Goal: Use online tool/utility: Utilize a website feature to perform a specific function

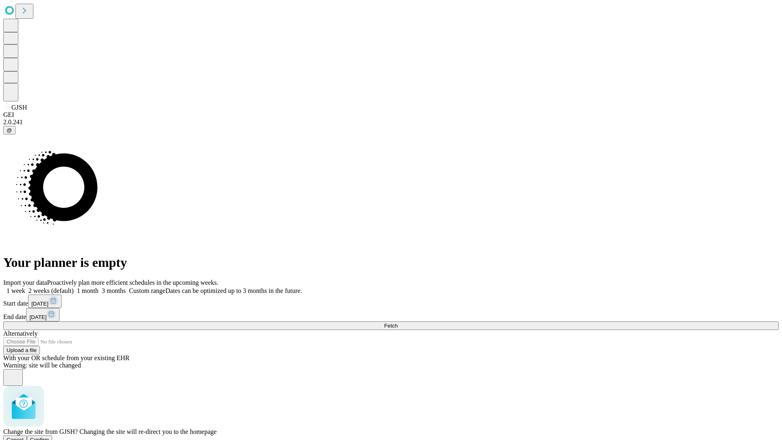
click at [49, 436] on span "Confirm" at bounding box center [39, 439] width 19 height 6
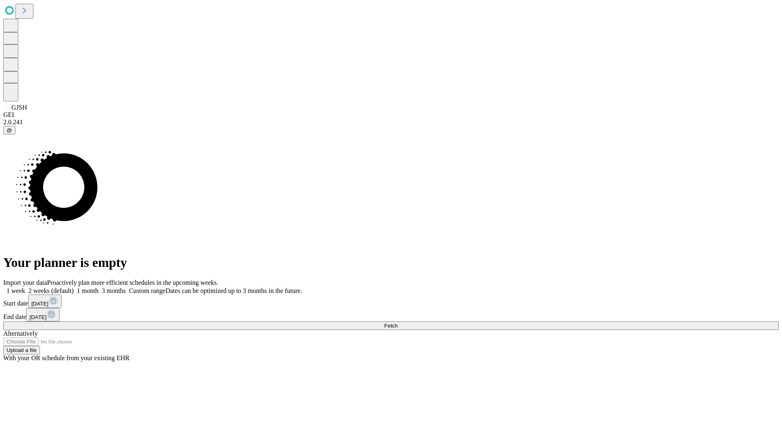
click at [25, 287] on label "1 week" at bounding box center [14, 290] width 22 height 7
click at [397, 322] on span "Fetch" at bounding box center [390, 325] width 13 height 6
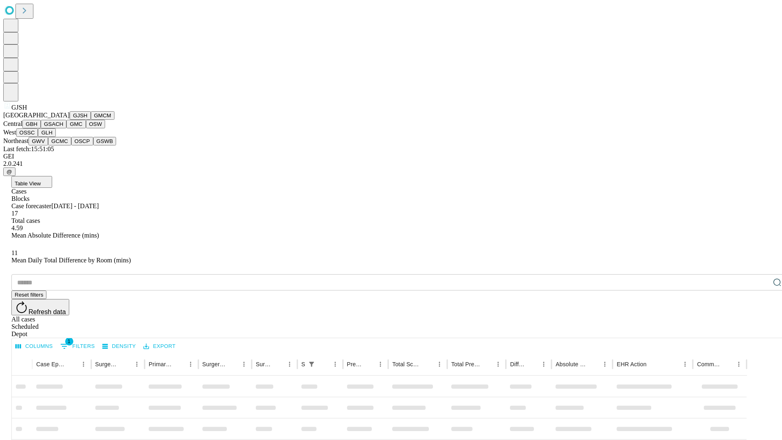
click at [91, 120] on button "GMCM" at bounding box center [103, 115] width 24 height 9
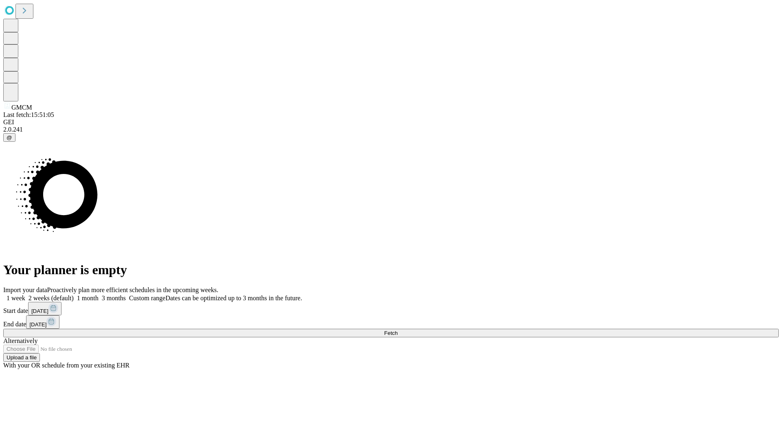
click at [25, 294] on label "1 week" at bounding box center [14, 297] width 22 height 7
click at [397, 330] on span "Fetch" at bounding box center [390, 333] width 13 height 6
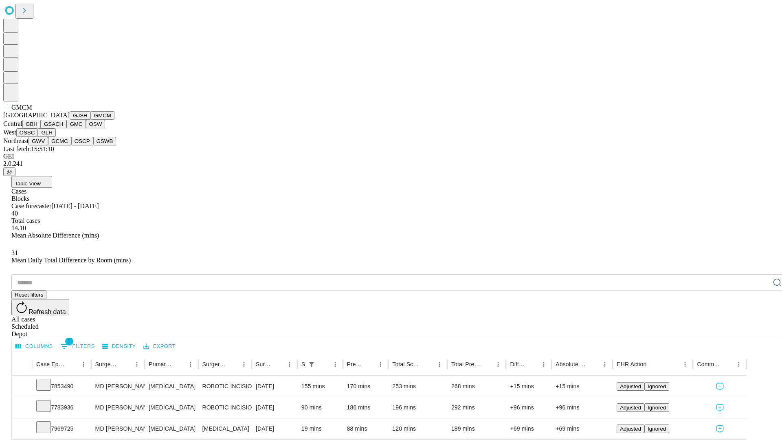
click at [41, 128] on button "GBH" at bounding box center [31, 124] width 18 height 9
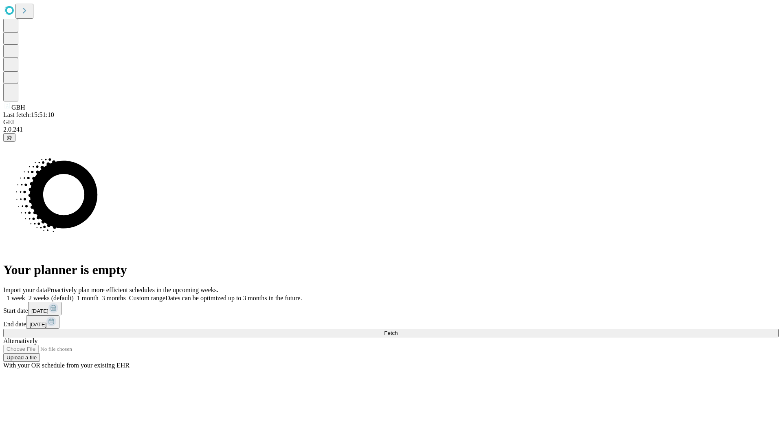
click at [25, 294] on label "1 week" at bounding box center [14, 297] width 22 height 7
click at [397, 330] on span "Fetch" at bounding box center [390, 333] width 13 height 6
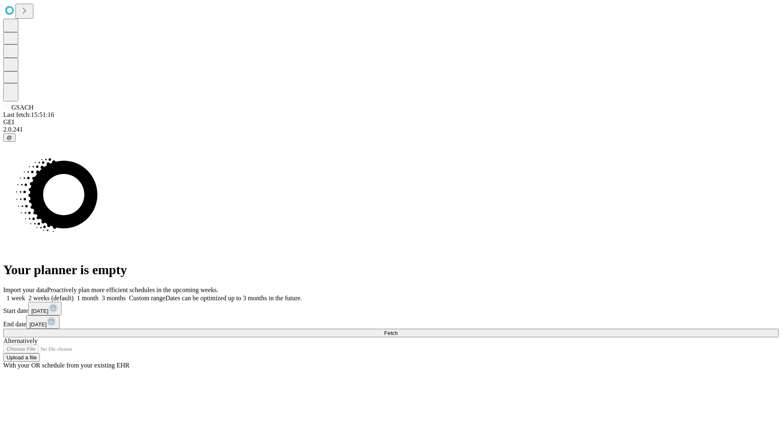
click at [25, 294] on label "1 week" at bounding box center [14, 297] width 22 height 7
click at [397, 330] on span "Fetch" at bounding box center [390, 333] width 13 height 6
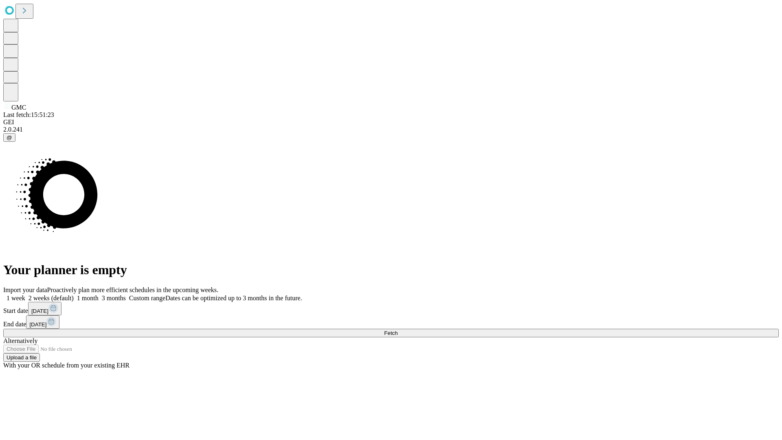
click at [25, 294] on label "1 week" at bounding box center [14, 297] width 22 height 7
click at [397, 330] on span "Fetch" at bounding box center [390, 333] width 13 height 6
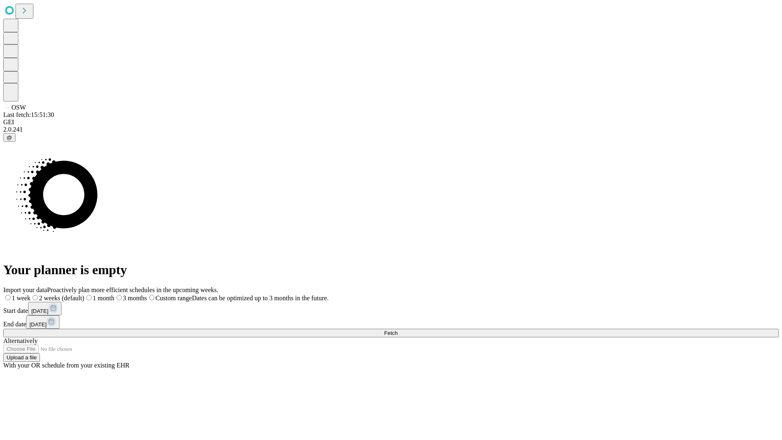
click at [31, 294] on label "1 week" at bounding box center [16, 297] width 27 height 7
click at [397, 330] on span "Fetch" at bounding box center [390, 333] width 13 height 6
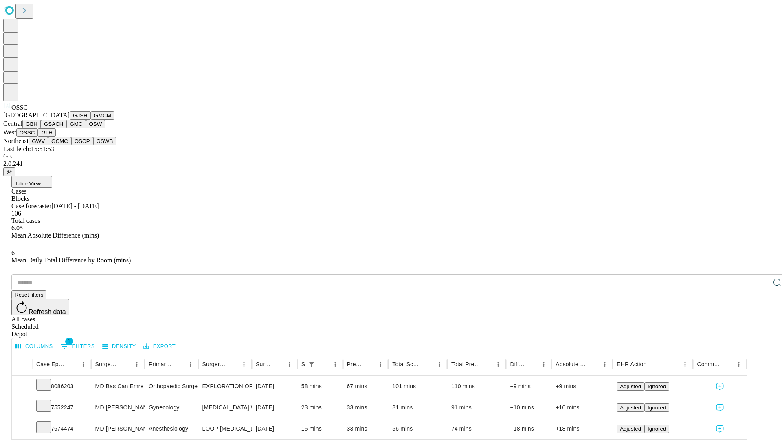
click at [55, 137] on button "GLH" at bounding box center [47, 132] width 18 height 9
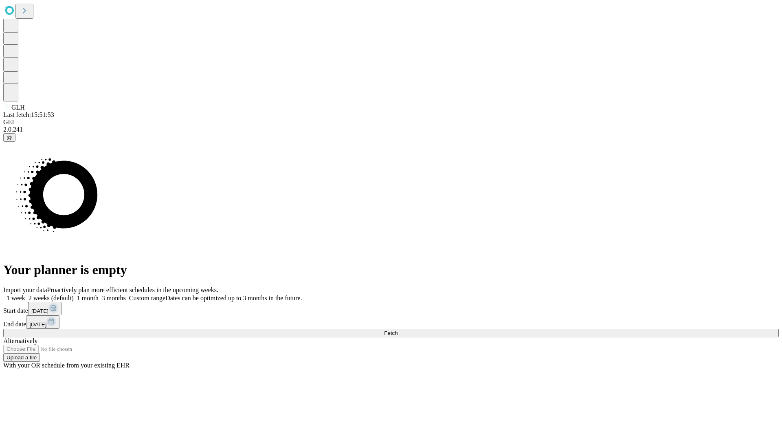
click at [25, 294] on label "1 week" at bounding box center [14, 297] width 22 height 7
click at [397, 330] on span "Fetch" at bounding box center [390, 333] width 13 height 6
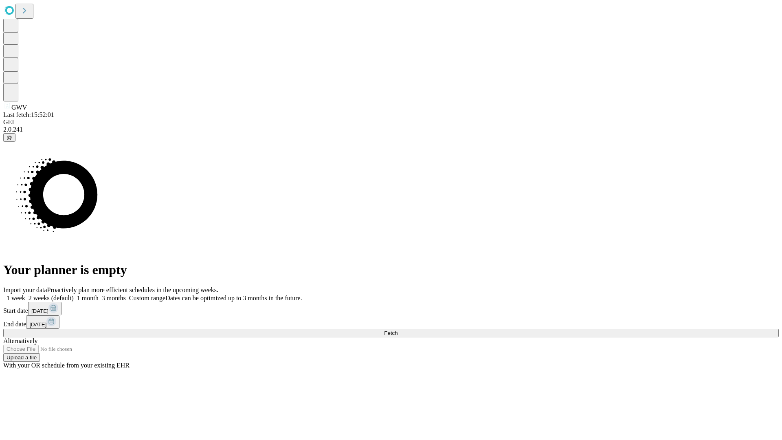
click at [25, 294] on label "1 week" at bounding box center [14, 297] width 22 height 7
click at [397, 330] on span "Fetch" at bounding box center [390, 333] width 13 height 6
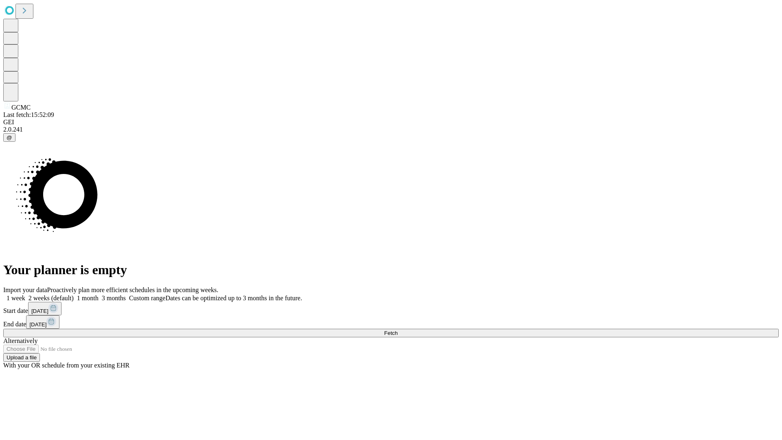
click at [25, 294] on label "1 week" at bounding box center [14, 297] width 22 height 7
click at [397, 330] on span "Fetch" at bounding box center [390, 333] width 13 height 6
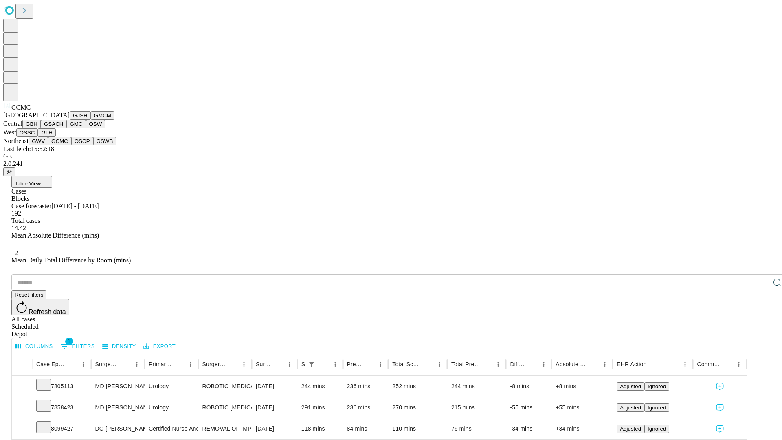
click at [71, 145] on button "OSCP" at bounding box center [82, 141] width 22 height 9
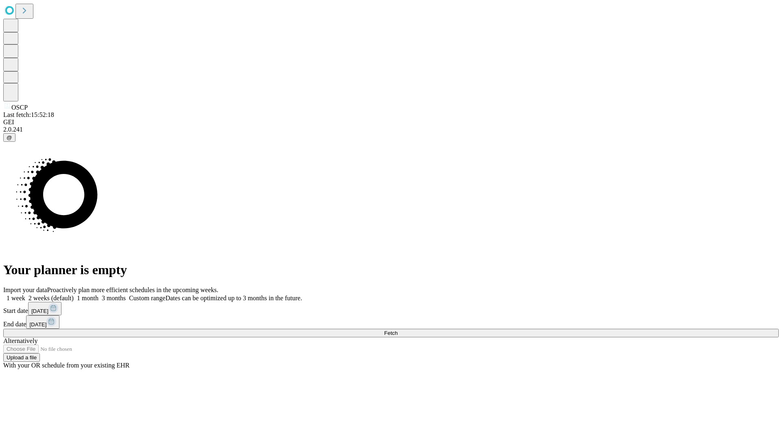
click at [25, 294] on label "1 week" at bounding box center [14, 297] width 22 height 7
click at [397, 330] on span "Fetch" at bounding box center [390, 333] width 13 height 6
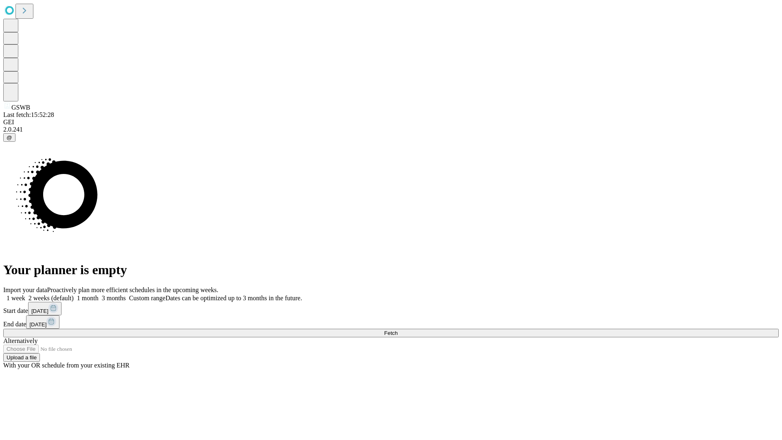
click at [25, 294] on label "1 week" at bounding box center [14, 297] width 22 height 7
click at [397, 330] on span "Fetch" at bounding box center [390, 333] width 13 height 6
